Goal: Transaction & Acquisition: Purchase product/service

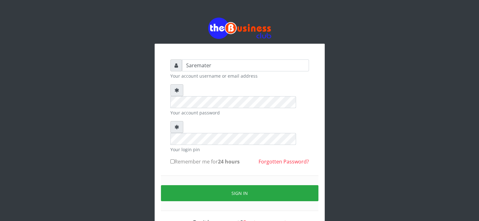
type input "Saremater"
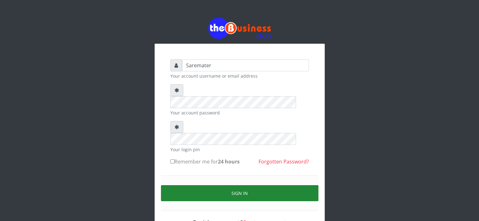
click at [251, 185] on button "Sign in" at bounding box center [239, 193] width 157 height 16
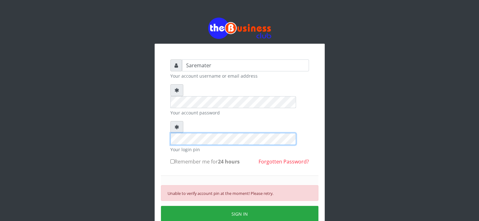
click at [174, 121] on div at bounding box center [239, 133] width 139 height 24
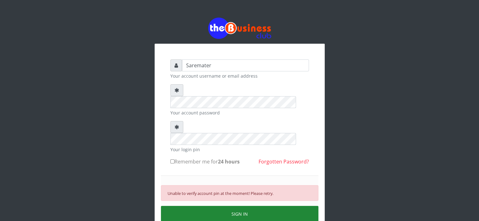
click at [224, 206] on button "SIGN IN" at bounding box center [239, 214] width 157 height 16
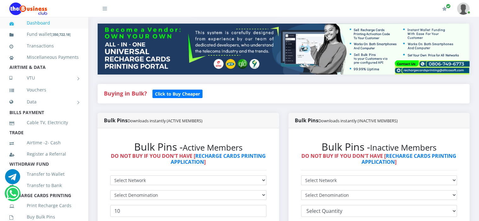
scroll to position [77, 0]
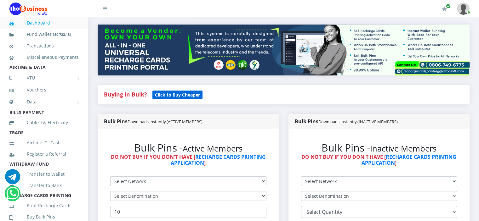
click at [192, 94] on b "Click to Buy Cheaper" at bounding box center [177, 95] width 45 height 6
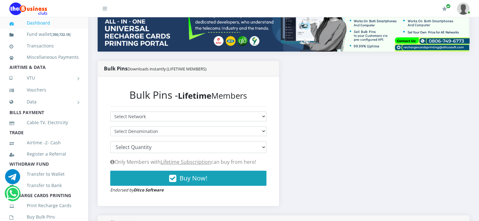
select select "MTN"
click at [110, 112] on select "Select Network MTN Globacom 9Mobile Airtel" at bounding box center [188, 117] width 156 height 10
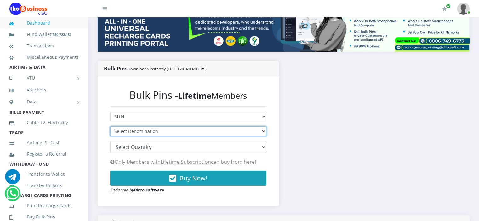
click at [193, 132] on select "Select Denomination MTN NGN100 - ₦96.94 MTN NGN200 - ₦193.88 MTN NGN400 - ₦387.…" at bounding box center [188, 132] width 156 height 10
select select "484.7-500"
click at [110, 127] on select "Select Denomination MTN NGN100 - ₦96.94 MTN NGN200 - ₦193.88 MTN NGN400 - ₦387.…" at bounding box center [188, 132] width 156 height 10
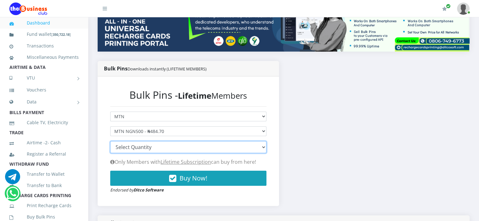
click at [171, 149] on select "100 150 200 300 500 1000" at bounding box center [188, 147] width 156 height 12
select select "200"
click at [110, 141] on select "100 150 200 300 500 1000" at bounding box center [188, 147] width 156 height 12
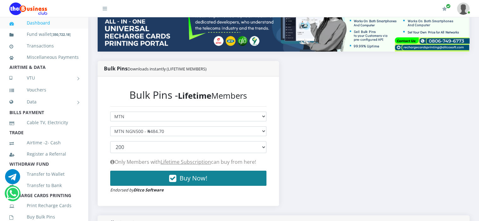
click at [158, 180] on button "Buy Now!" at bounding box center [188, 178] width 156 height 15
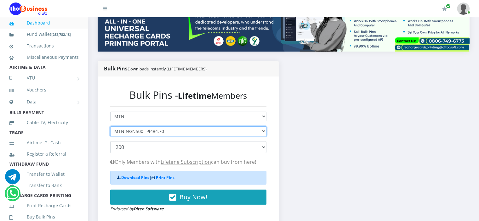
click at [175, 131] on select "Select Denomination MTN NGN100 - ₦96.94 MTN NGN200 - ₦193.88 MTN NGN400 - ₦387.…" at bounding box center [188, 132] width 156 height 10
select select "193.88-200"
click at [110, 127] on select "Select Denomination MTN NGN100 - ₦96.94 MTN NGN200 - ₦193.88 MTN NGN400 - ₦387.…" at bounding box center [188, 132] width 156 height 10
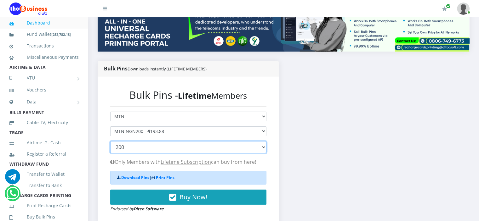
click at [196, 145] on select "100 150 200 300 500 1000" at bounding box center [188, 147] width 156 height 12
select select "500"
click at [110, 141] on select "100 150 200 300 500 1000" at bounding box center [188, 147] width 156 height 12
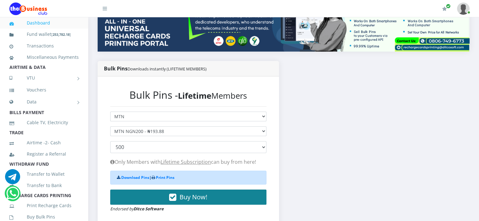
click at [193, 197] on span "Buy Now!" at bounding box center [194, 197] width 28 height 9
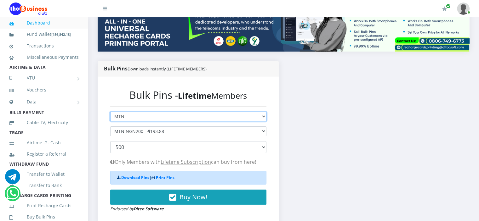
click at [208, 115] on select "Select Network MTN Globacom 9Mobile Airtel" at bounding box center [188, 117] width 156 height 10
select select "Airtel"
click at [110, 112] on select "Select Network MTN Globacom 9Mobile Airtel" at bounding box center [188, 117] width 156 height 10
select select
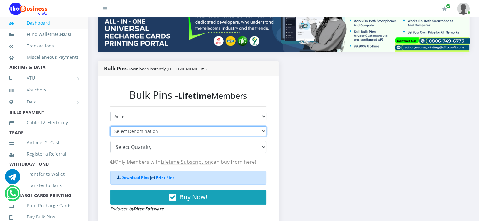
click at [193, 130] on select "Select Denomination Airtel NGN100 - ₦96.28 Airtel NGN200 - ₦192.56 Airtel NGN50…" at bounding box center [188, 132] width 156 height 10
select select "192.56-200"
click at [110, 127] on select "Select Denomination Airtel NGN100 - ₦96.28 Airtel NGN200 - ₦192.56 Airtel NGN50…" at bounding box center [188, 132] width 156 height 10
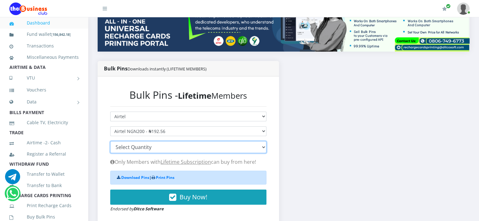
click at [189, 148] on select "100 150 200 300 500 1000" at bounding box center [188, 147] width 156 height 12
select select "500"
click at [110, 141] on select "100 150 200 300 500 1000" at bounding box center [188, 147] width 156 height 12
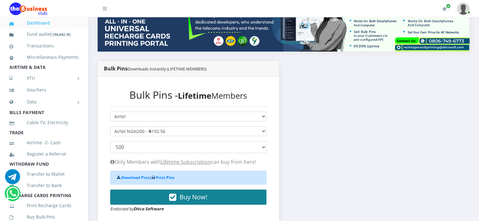
click at [221, 198] on button "Buy Now!" at bounding box center [188, 197] width 156 height 15
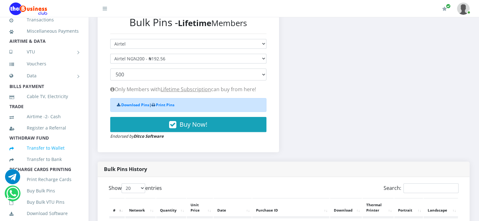
scroll to position [27, 0]
click at [42, 197] on link "Buy Bulk Pins" at bounding box center [43, 190] width 69 height 14
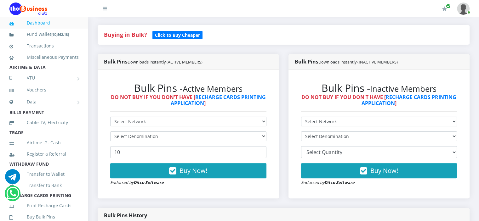
scroll to position [151, 0]
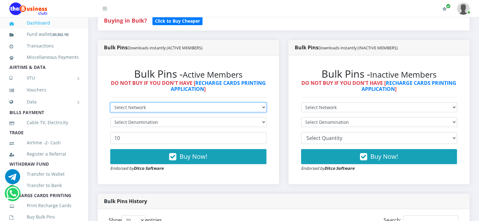
click at [205, 108] on select "Select Network MTN Globacom 9Mobile Airtel" at bounding box center [188, 108] width 156 height 10
select select "MTN"
click at [110, 103] on select "Select Network MTN Globacom 9Mobile Airtel" at bounding box center [188, 108] width 156 height 10
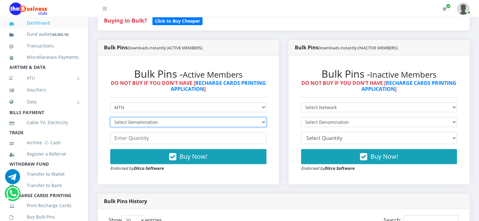
click at [210, 122] on select "Select Denomination MTN NGN100 - ₦96.98 MTN NGN200 - ₦193.96 MTN NGN400 - ₦387.…" at bounding box center [188, 122] width 156 height 10
select select "96.98-100"
click at [110, 117] on select "Select Denomination MTN NGN100 - ₦96.98 MTN NGN200 - ₦193.96 MTN NGN400 - ₦387.…" at bounding box center [188, 122] width 156 height 10
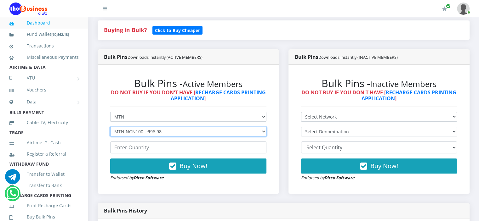
scroll to position [142, 0]
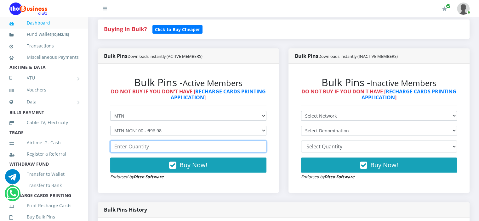
click at [199, 147] on input "number" at bounding box center [188, 147] width 156 height 12
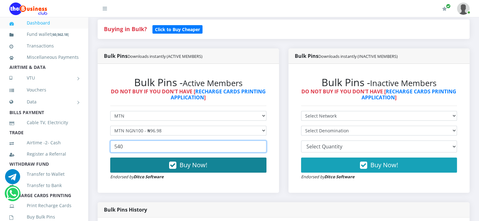
type input "540"
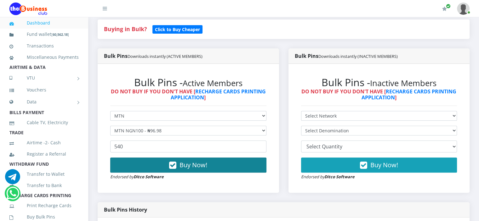
click at [207, 165] on span "Buy Now!" at bounding box center [194, 165] width 28 height 9
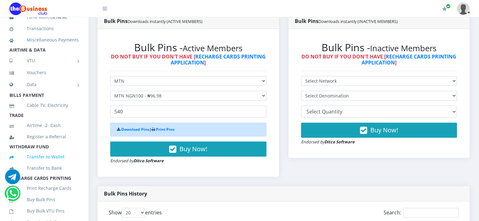
scroll to position [21, 0]
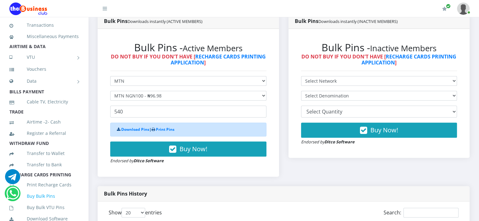
click at [48, 203] on link "Buy Bulk Pins" at bounding box center [43, 196] width 69 height 14
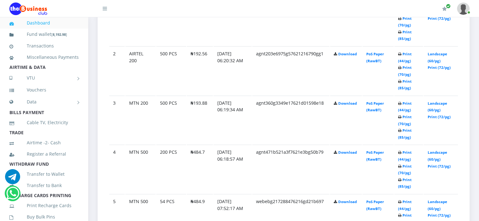
scroll to position [433, 0]
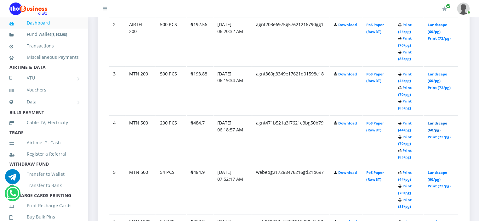
click at [434, 122] on link "Landscape (60/pg)" at bounding box center [437, 127] width 20 height 12
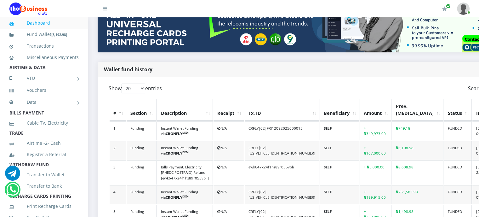
scroll to position [113, 0]
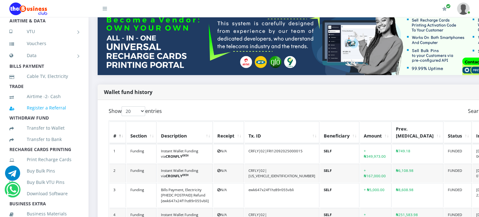
scroll to position [65, 0]
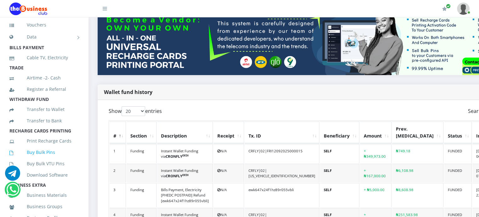
click at [42, 159] on link "Buy Bulk Pins" at bounding box center [43, 152] width 69 height 14
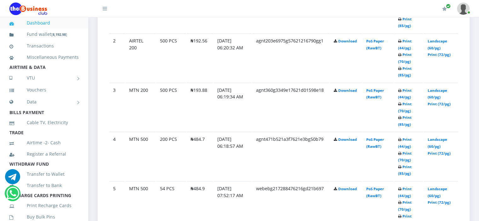
scroll to position [423, 0]
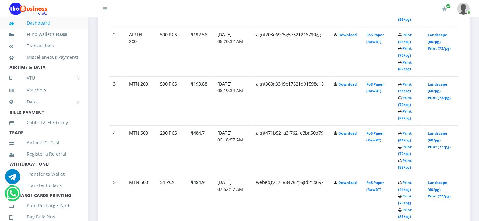
click at [435, 145] on link "Print (72/pg)" at bounding box center [438, 147] width 23 height 5
click at [435, 96] on link "Print (72/pg)" at bounding box center [438, 97] width 23 height 5
click at [434, 46] on link "Print (72/pg)" at bounding box center [438, 48] width 23 height 5
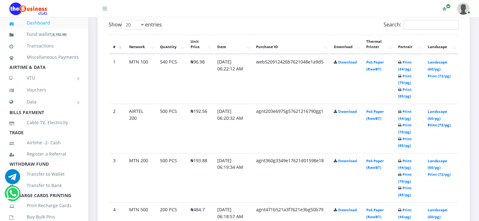
scroll to position [334, 0]
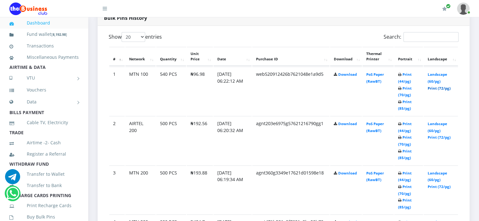
click at [432, 87] on link "Print (72/pg)" at bounding box center [438, 88] width 23 height 5
